Goal: Transaction & Acquisition: Purchase product/service

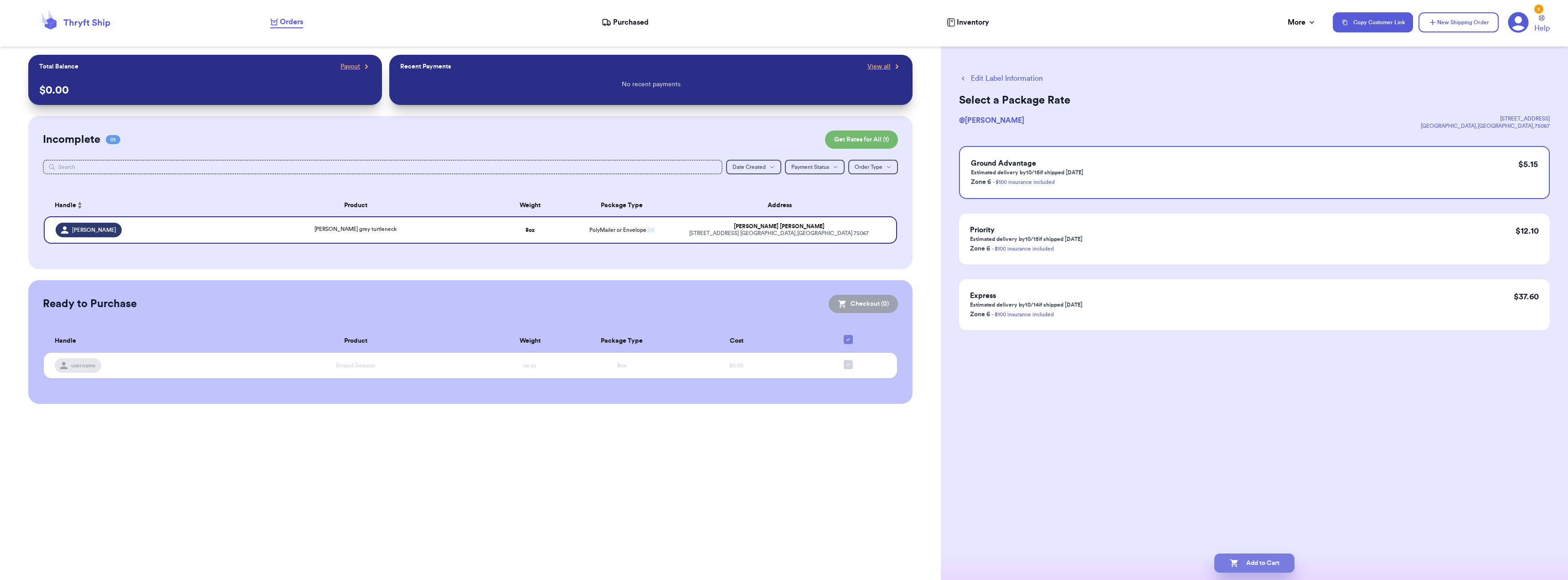
click at [1272, 567] on button "Add to Cart" at bounding box center [1254, 562] width 80 height 19
checkbox input "true"
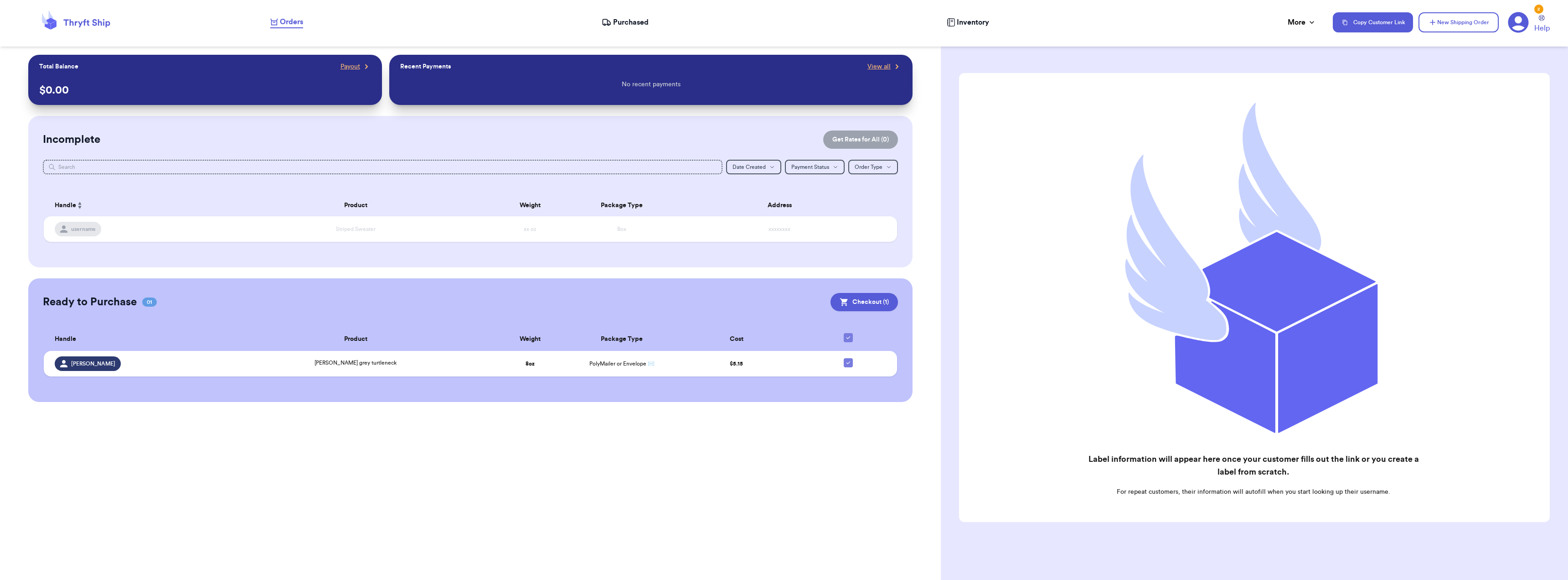
click at [452, 78] on div "No recent payments" at bounding box center [652, 84] width 502 height 26
click at [872, 64] on span "View all" at bounding box center [878, 66] width 23 height 9
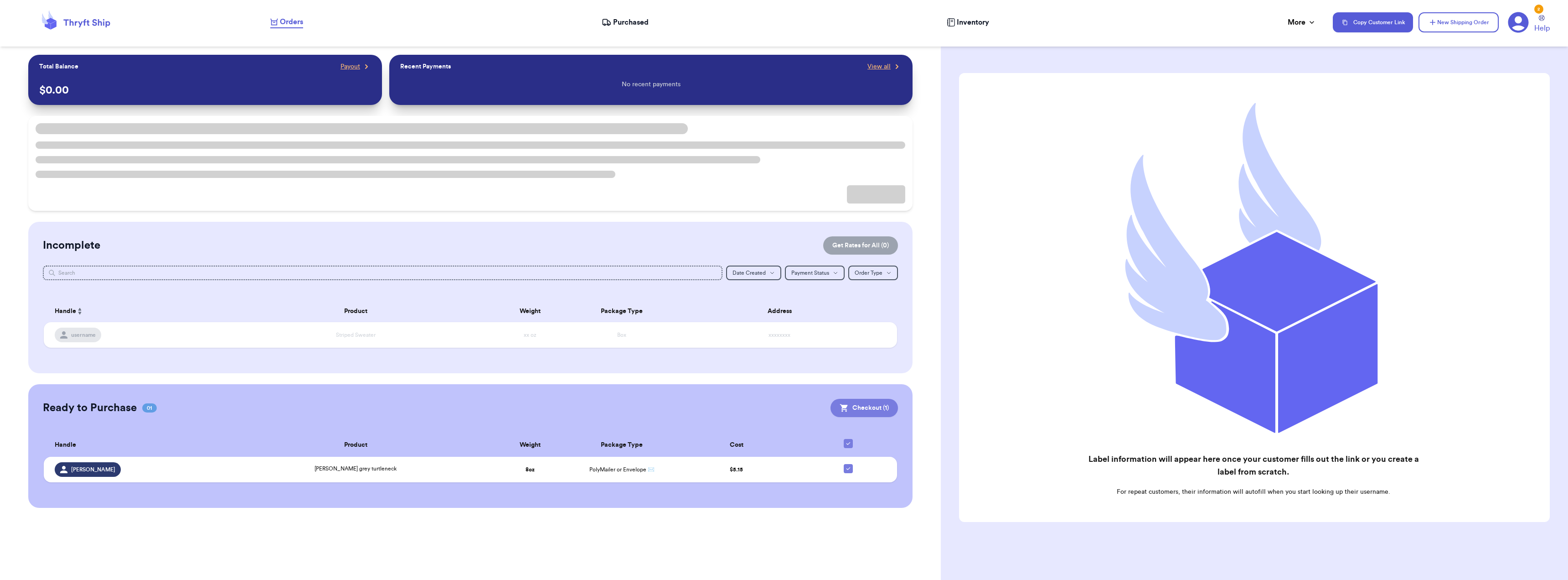
click at [871, 406] on div "Customer Link New Order Total Balance Payout $ 0.00 Recent Payments View all No…" at bounding box center [471, 287] width 941 height 464
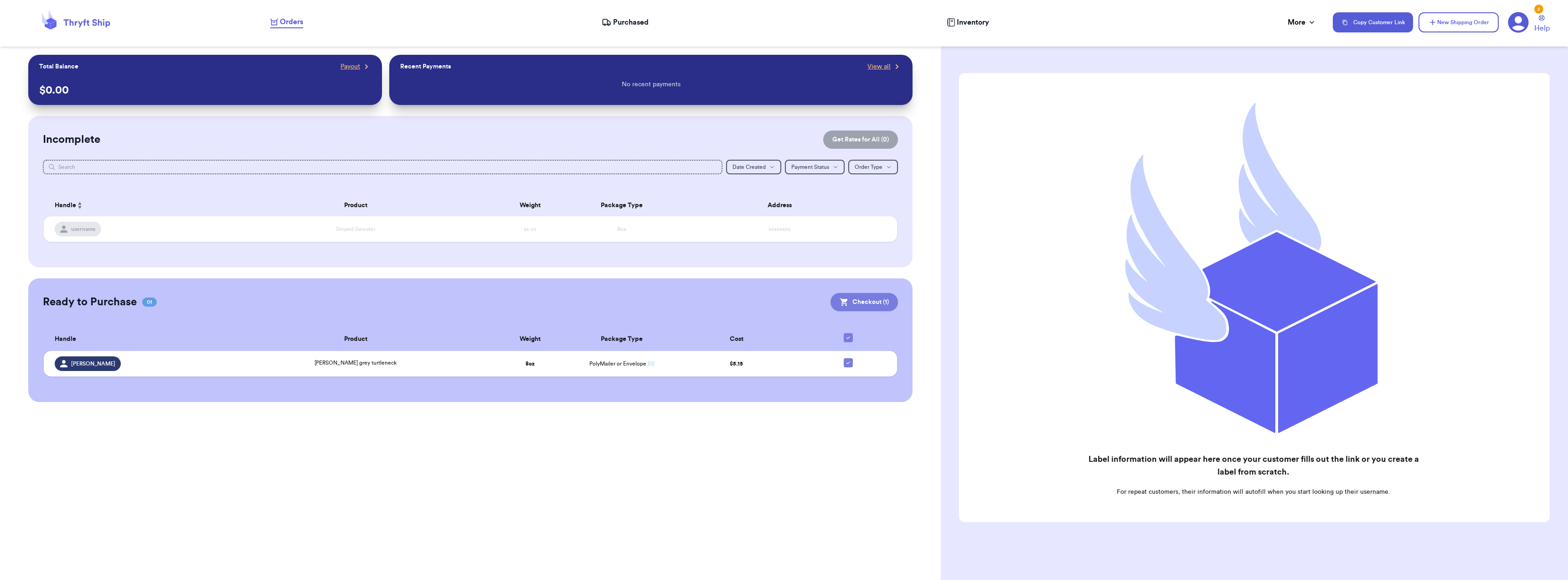
click at [869, 306] on button "Checkout ( 1 )" at bounding box center [864, 302] width 68 height 18
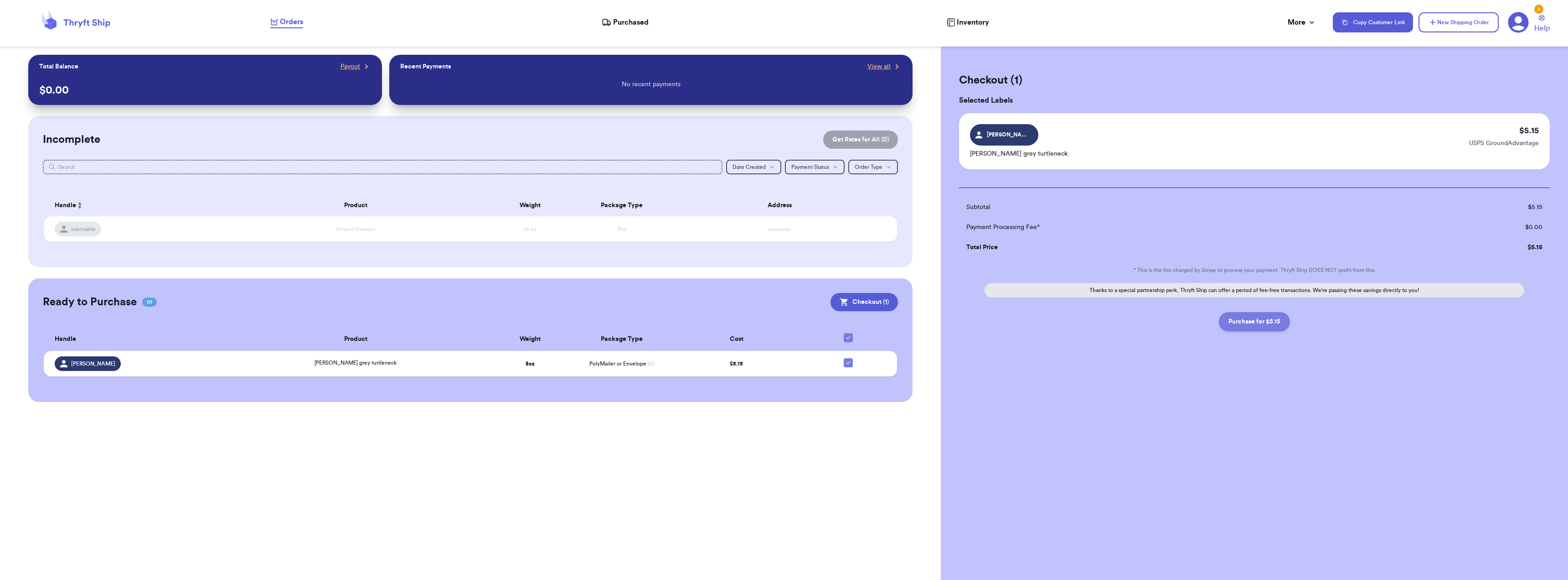
click at [1284, 327] on button "Purchase for $5.15" at bounding box center [1254, 321] width 71 height 19
checkbox input "false"
checkbox input "true"
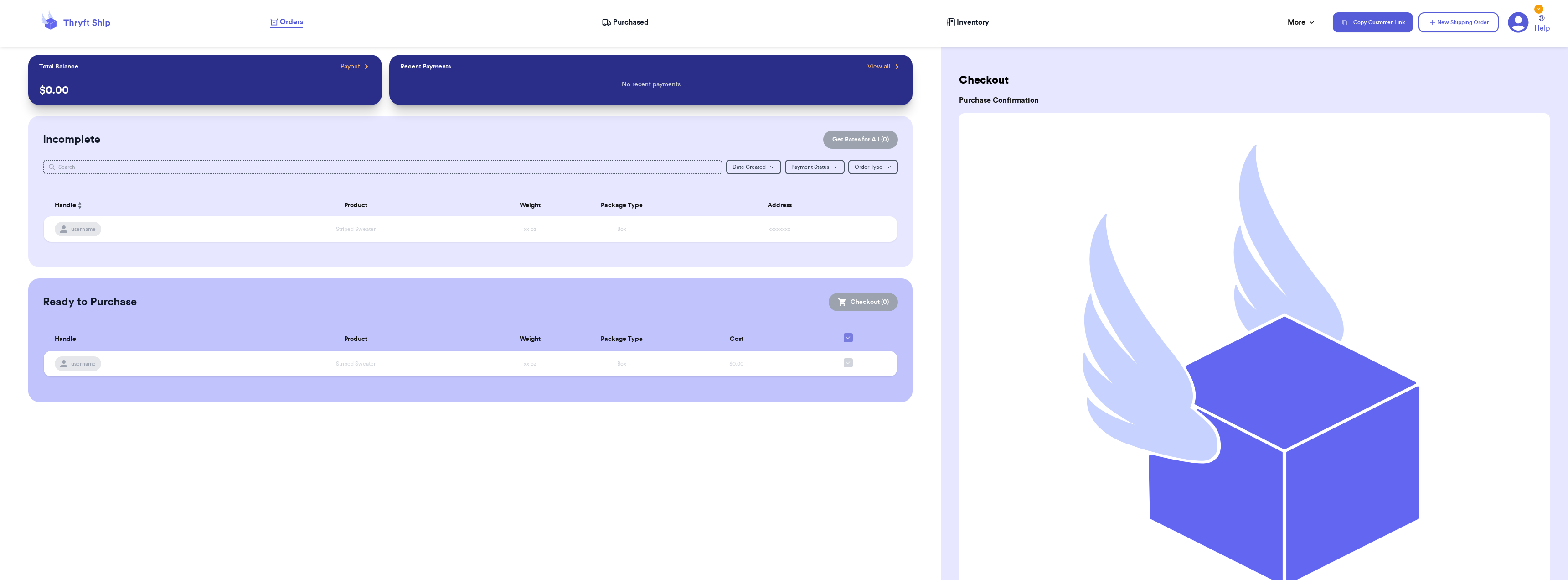
click at [257, 462] on div "Customer Link New Order Total Balance Payout $ 0.00 Recent Payments View all No…" at bounding box center [471, 290] width 941 height 580
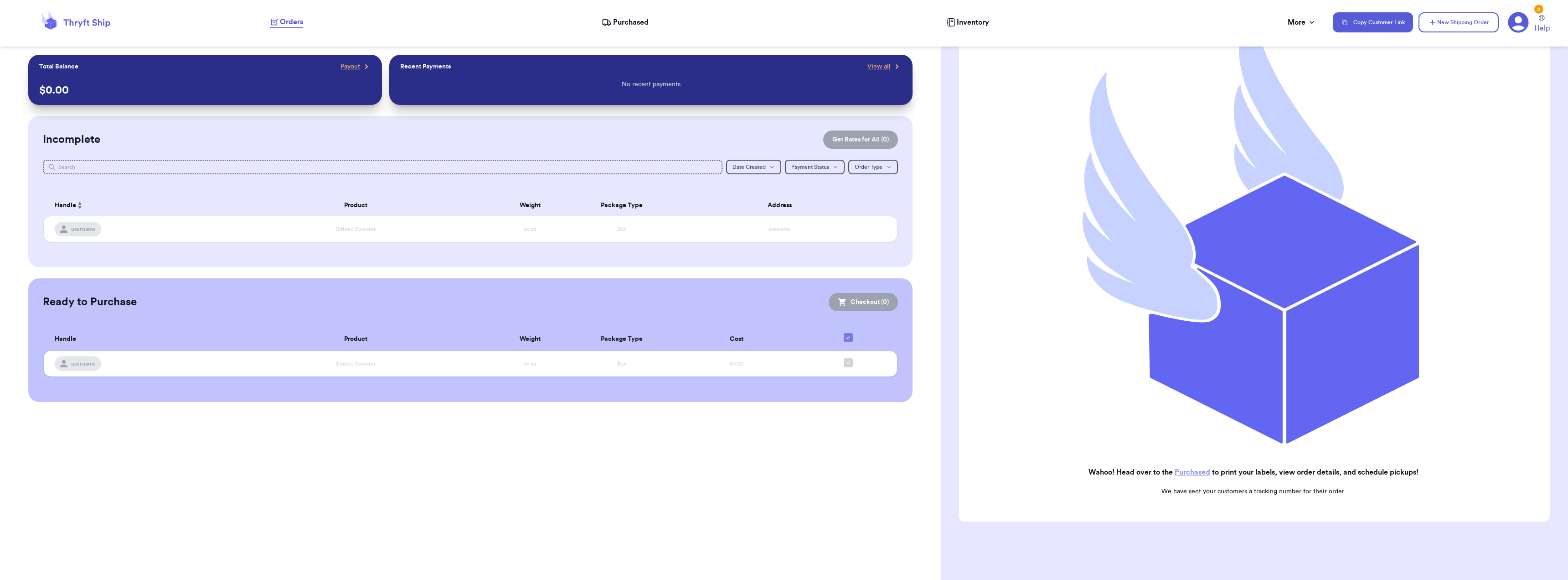
click at [618, 19] on span "Purchased" at bounding box center [632, 22] width 36 height 11
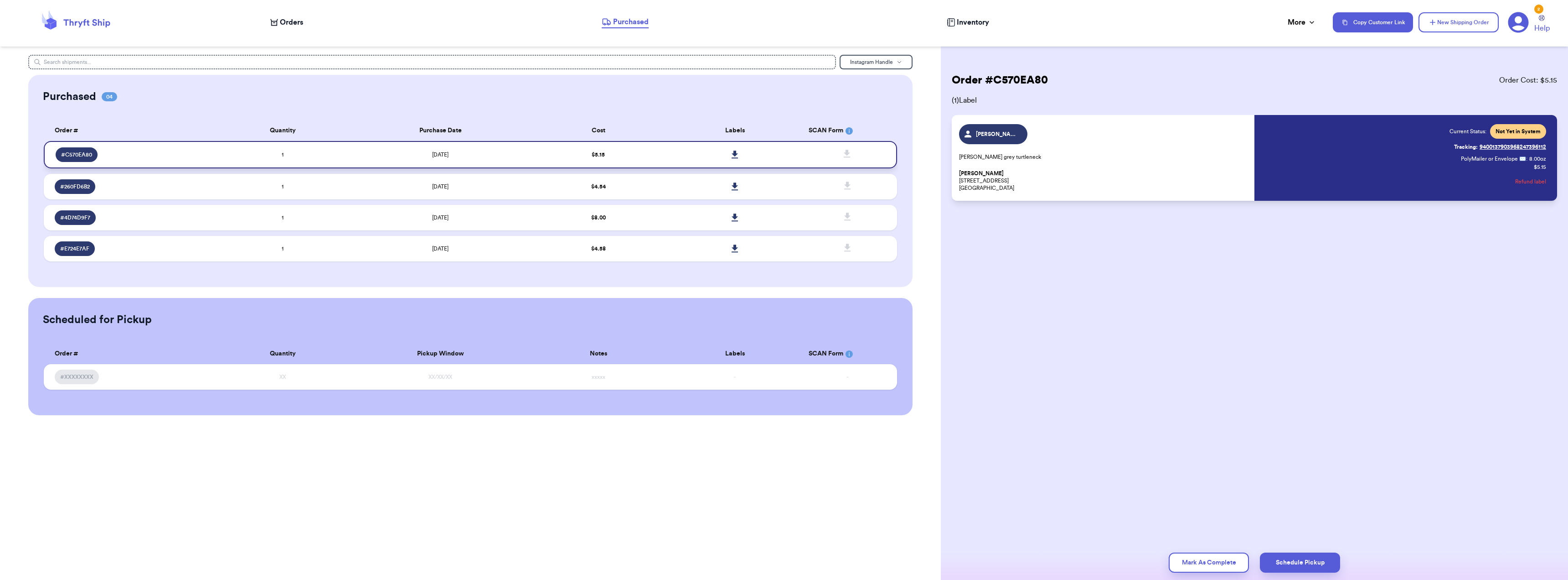
click at [734, 152] on icon at bounding box center [735, 155] width 7 height 8
